Goal: Book appointment/travel/reservation

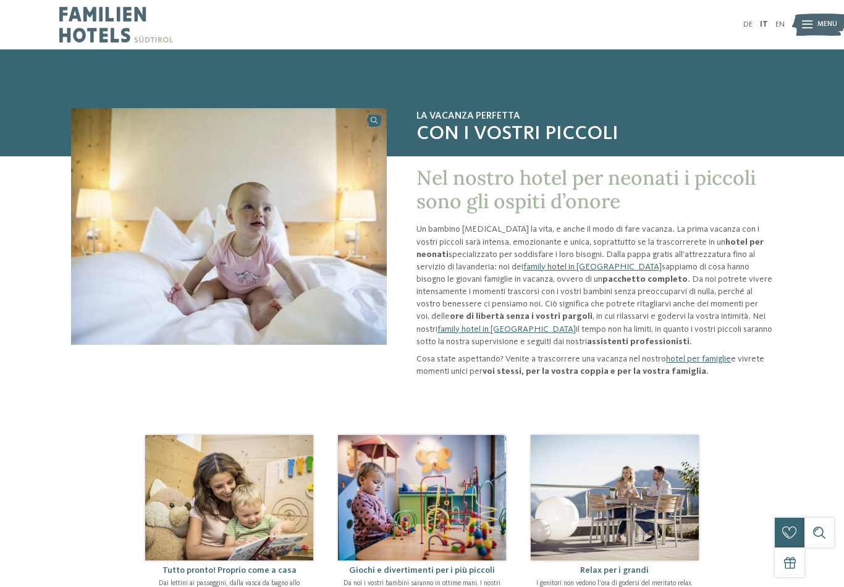
click at [816, 20] on img at bounding box center [819, 24] width 54 height 27
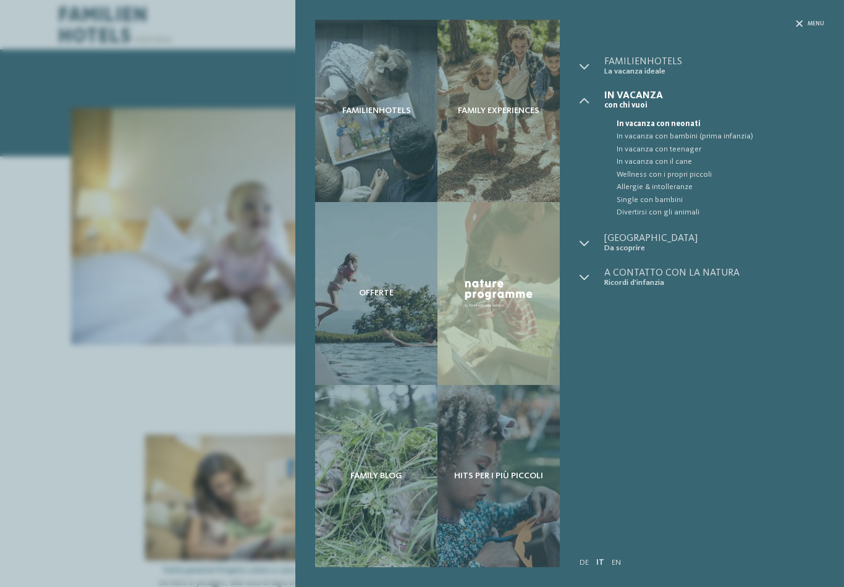
click at [216, 244] on div "Familienhotels Family experiences Offerte" at bounding box center [422, 293] width 844 height 587
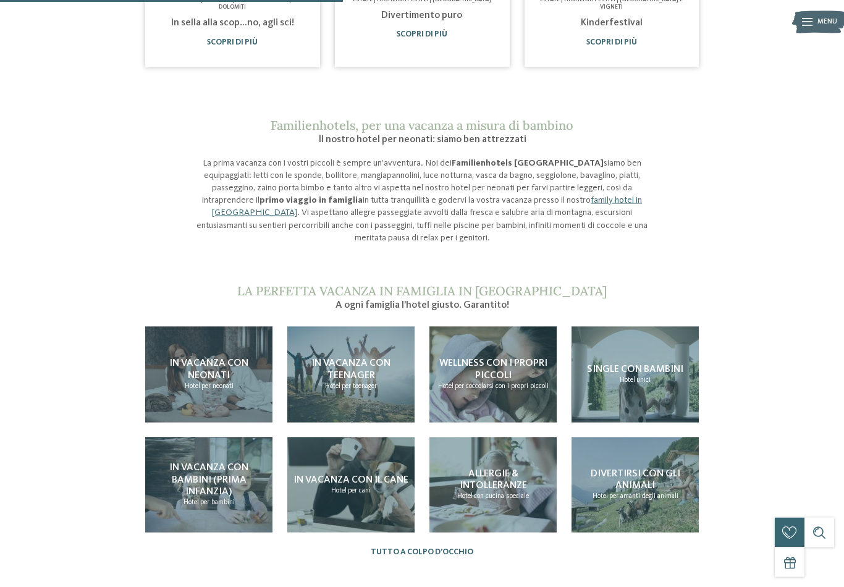
scroll to position [781, 0]
click at [241, 358] on span "In vacanza con neonati" at bounding box center [208, 369] width 79 height 22
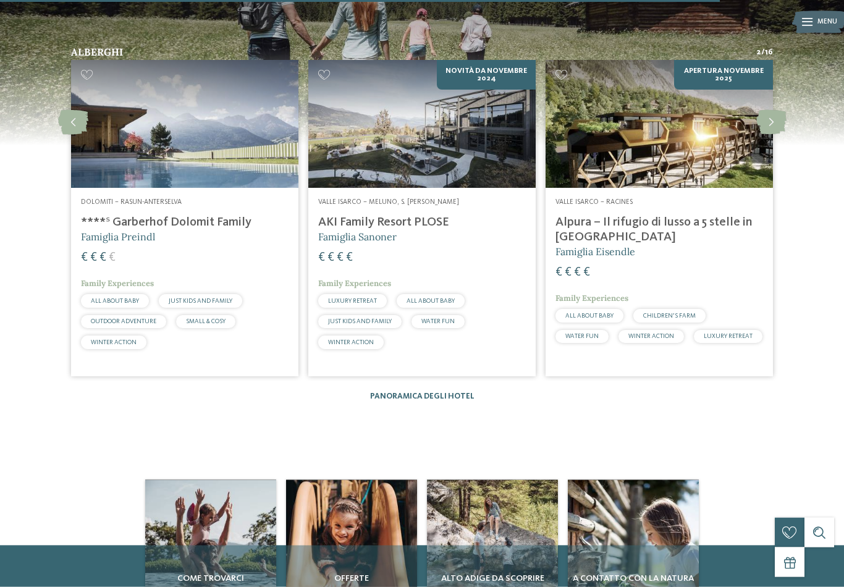
scroll to position [1609, 0]
click at [438, 216] on h4 "AKI Family Resort PLOSE" at bounding box center [422, 223] width 208 height 15
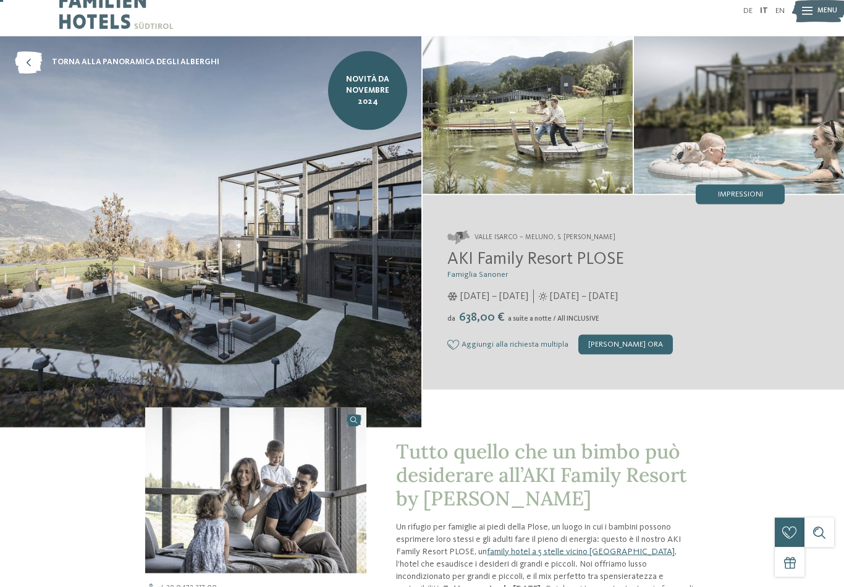
scroll to position [14, 0]
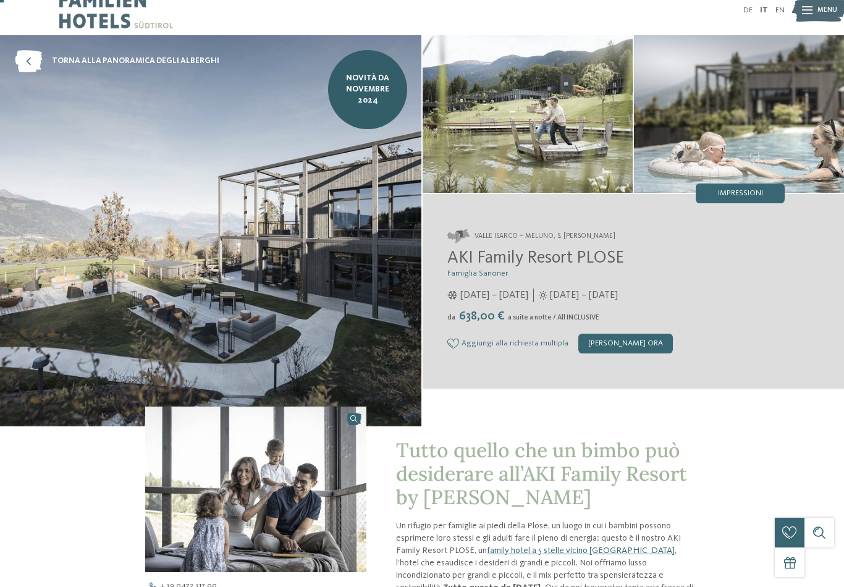
click at [606, 347] on div "[PERSON_NAME] ora" at bounding box center [625, 344] width 94 height 20
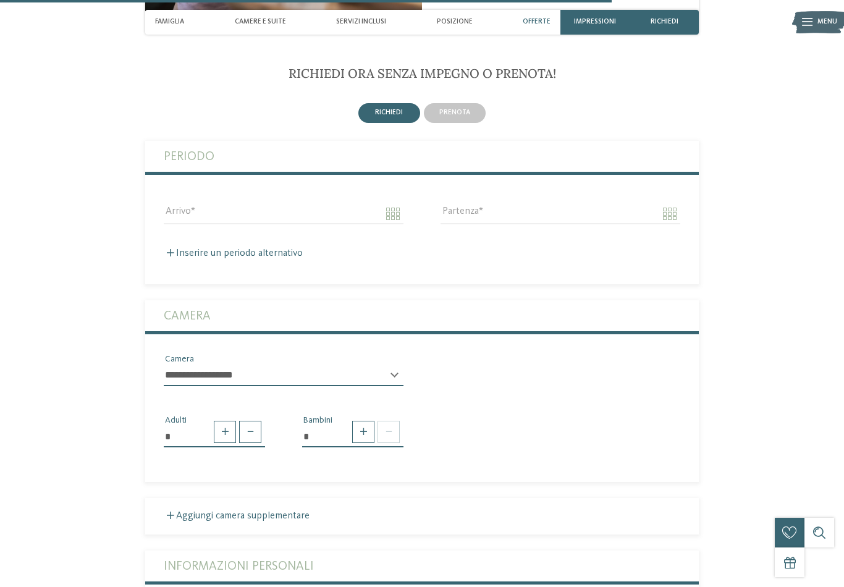
scroll to position [2444, 0]
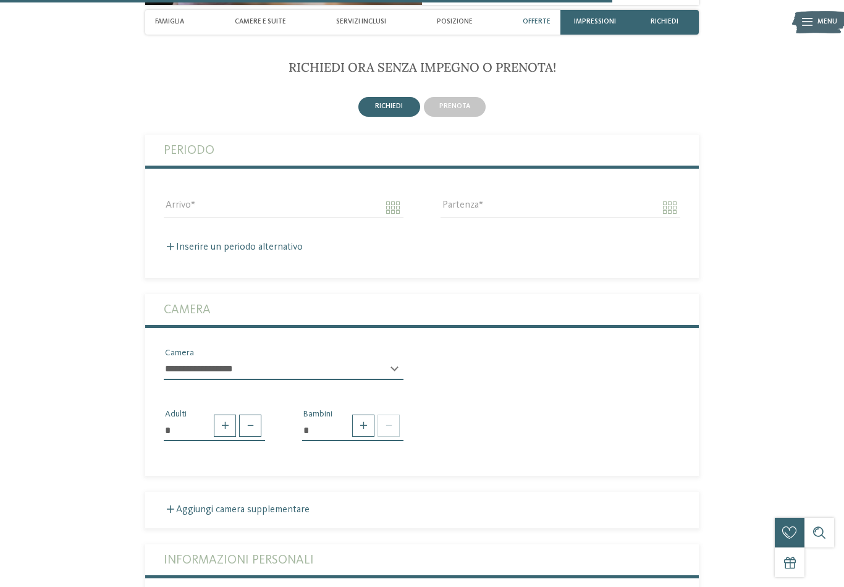
click at [456, 110] on span "prenota" at bounding box center [454, 106] width 31 height 7
